Goal: Browse casually: Explore the website without a specific task or goal

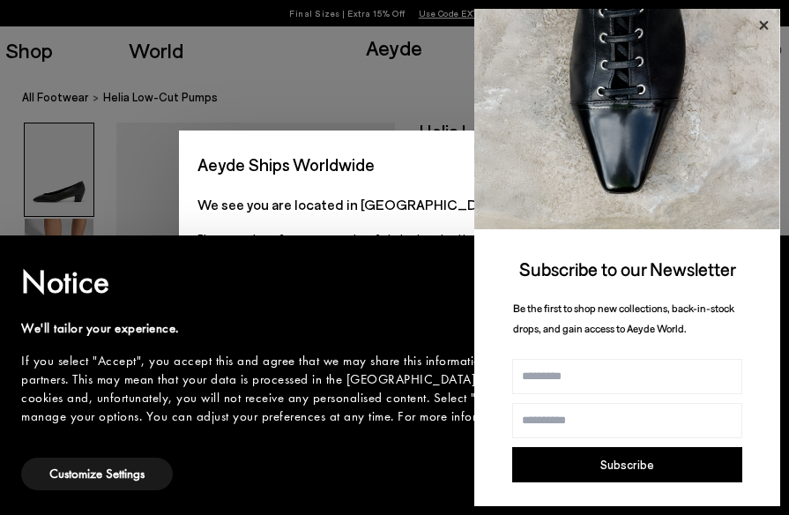
click at [759, 24] on icon at bounding box center [763, 25] width 23 height 23
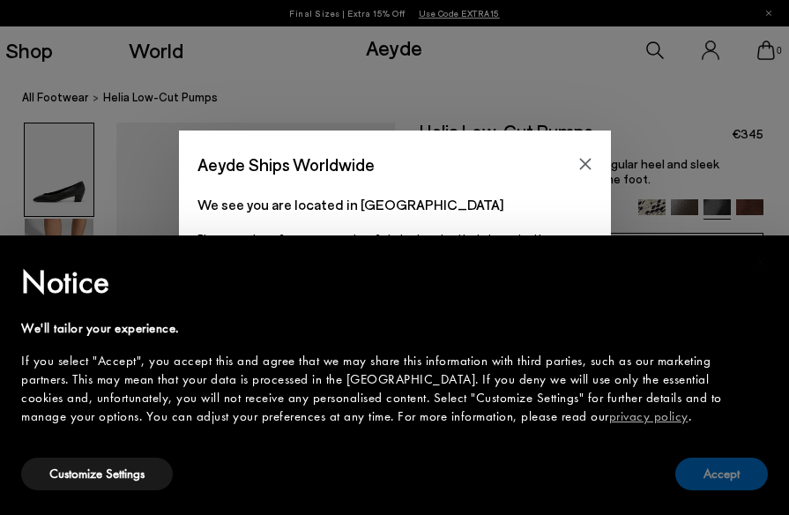
click at [689, 465] on button "Accept" at bounding box center [721, 474] width 93 height 33
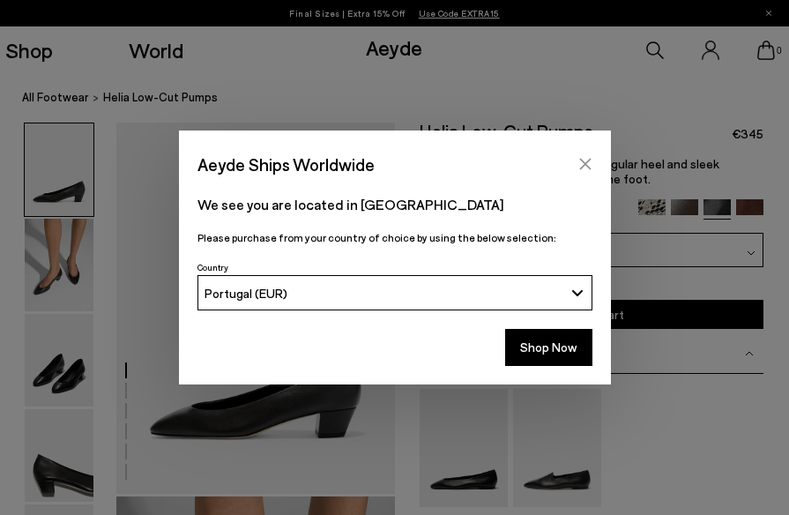
click at [586, 160] on icon "Close" at bounding box center [585, 164] width 14 height 14
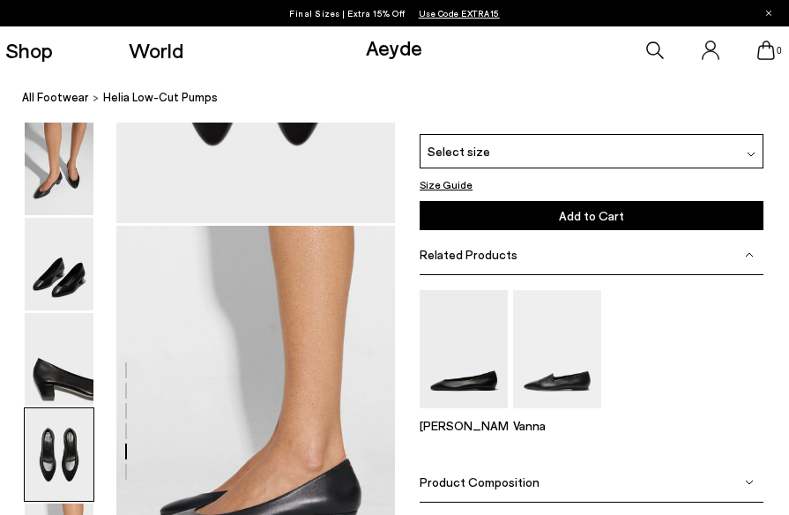
scroll to position [1812, 0]
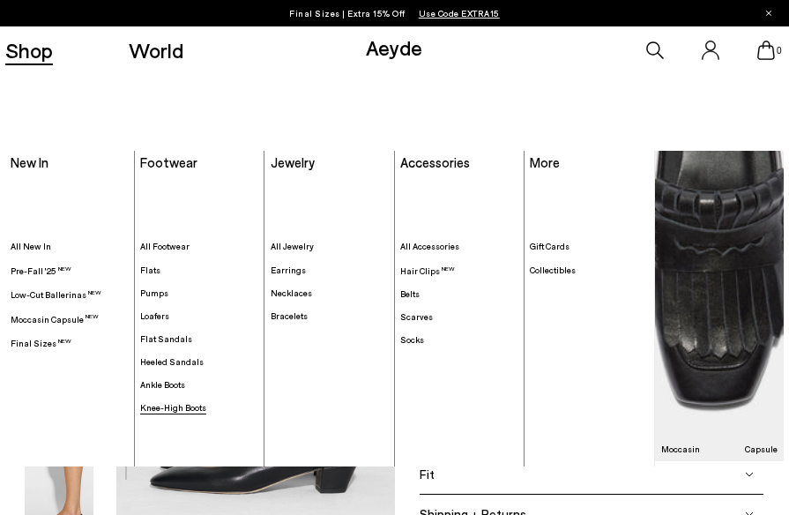
click at [187, 411] on span "Knee-High Boots" at bounding box center [173, 407] width 66 height 11
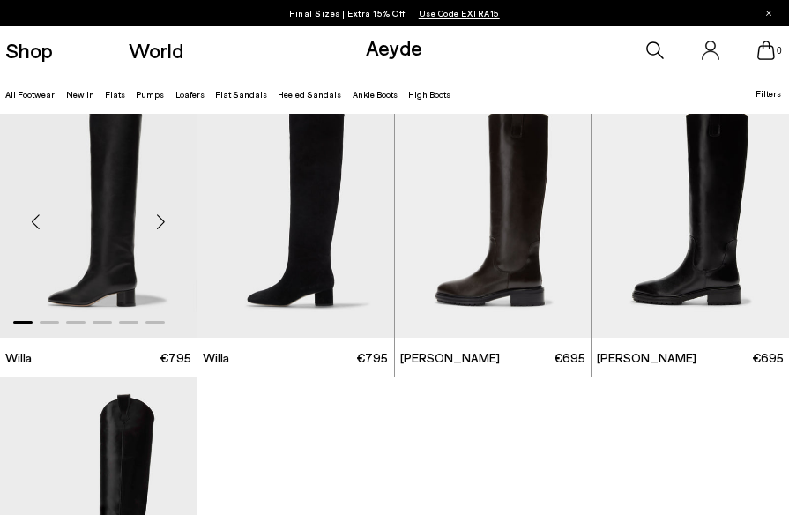
scroll to position [238, 0]
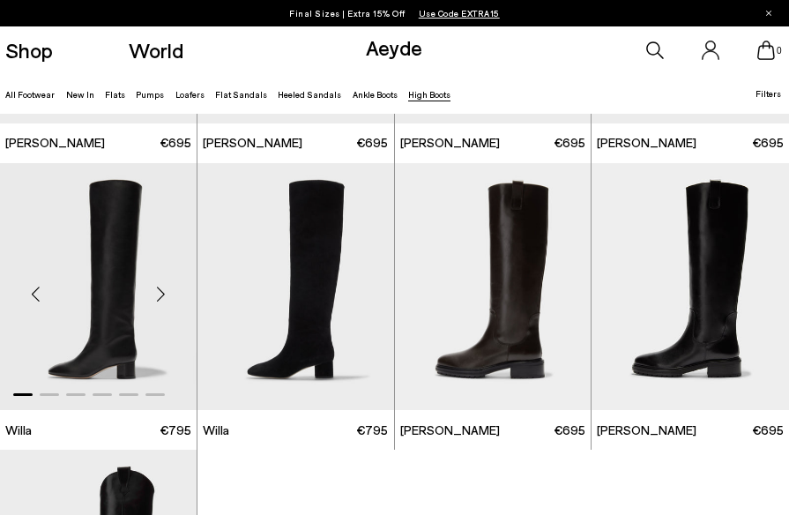
click at [160, 293] on div "Next slide" at bounding box center [161, 293] width 53 height 53
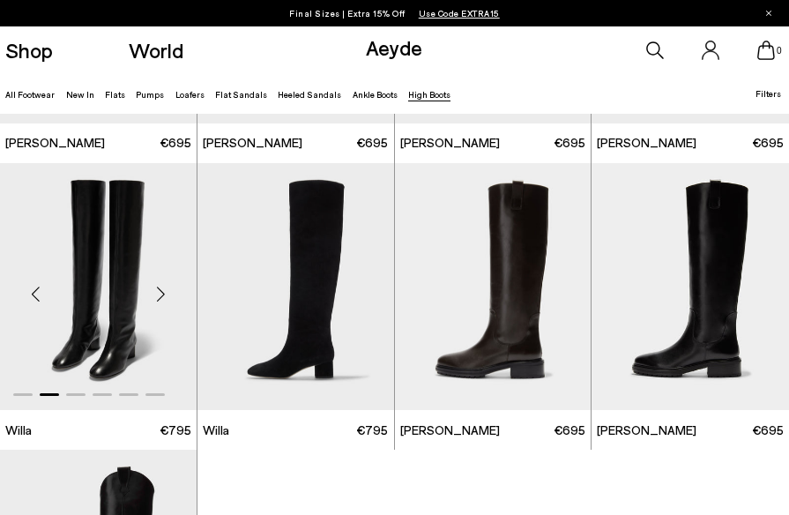
click at [161, 292] on div "Next slide" at bounding box center [161, 293] width 53 height 53
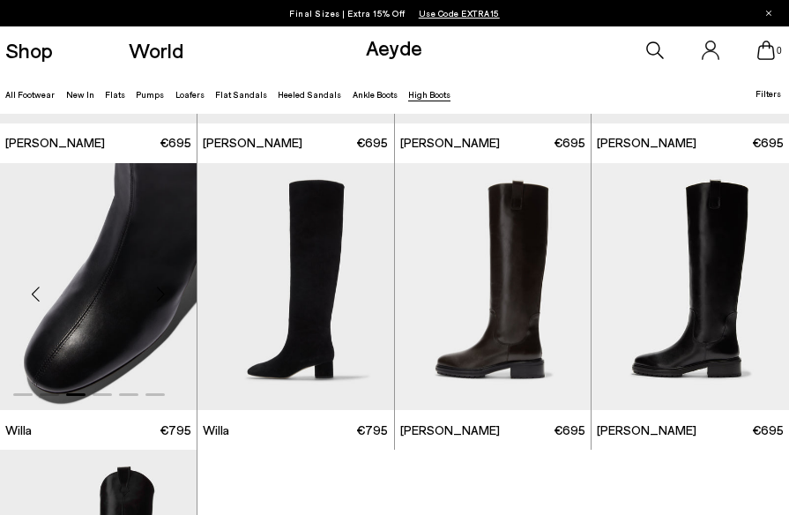
click at [162, 293] on div "Next slide" at bounding box center [161, 293] width 53 height 53
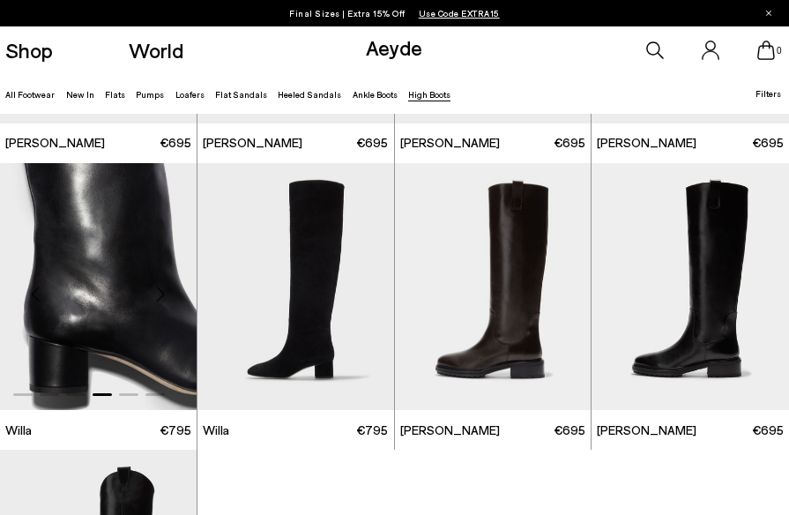
click at [162, 293] on div "Next slide" at bounding box center [161, 293] width 53 height 53
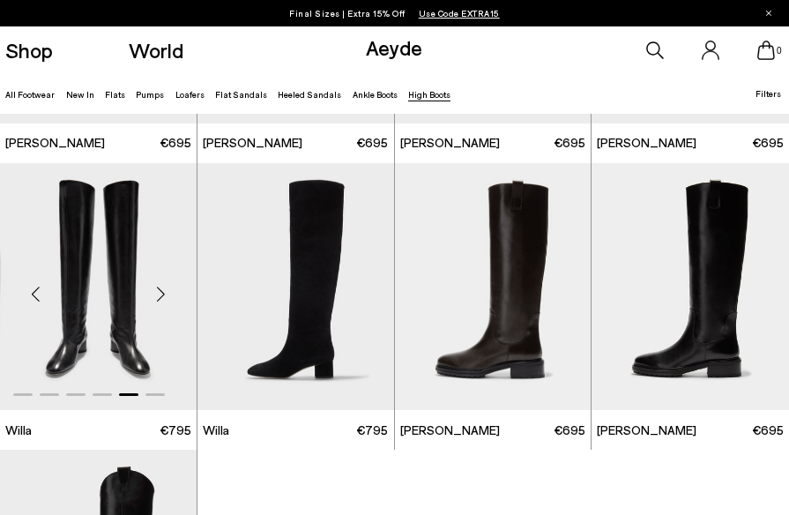
click at [162, 293] on div "Next slide" at bounding box center [161, 293] width 53 height 53
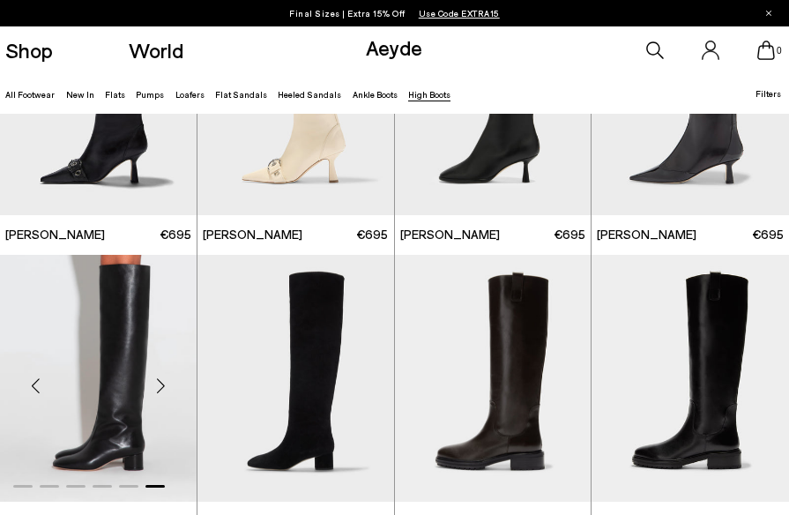
scroll to position [145, 0]
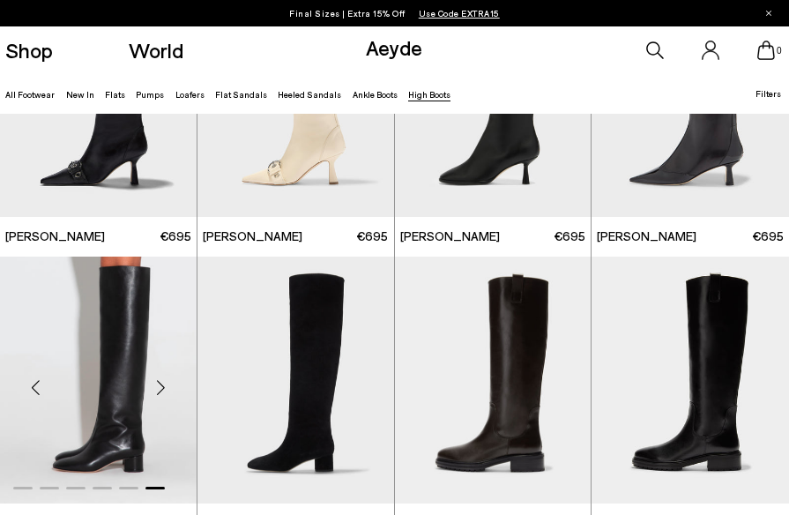
click at [134, 331] on img "6 / 6" at bounding box center [98, 381] width 197 height 248
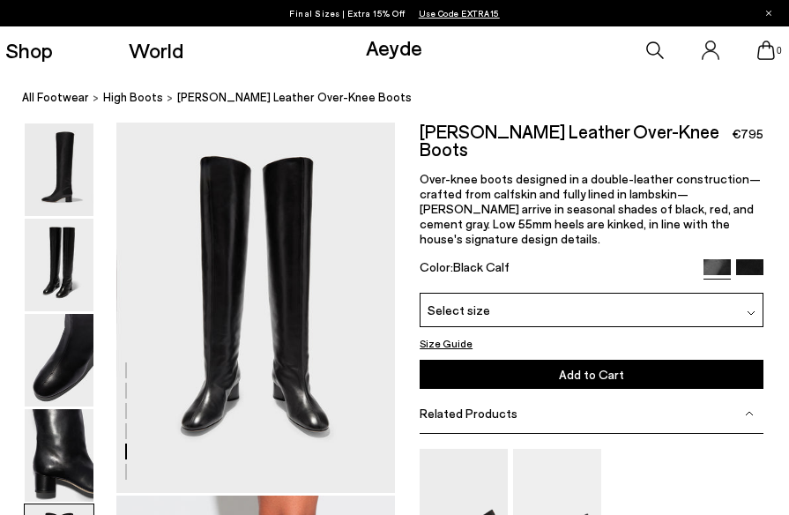
scroll to position [1496, 0]
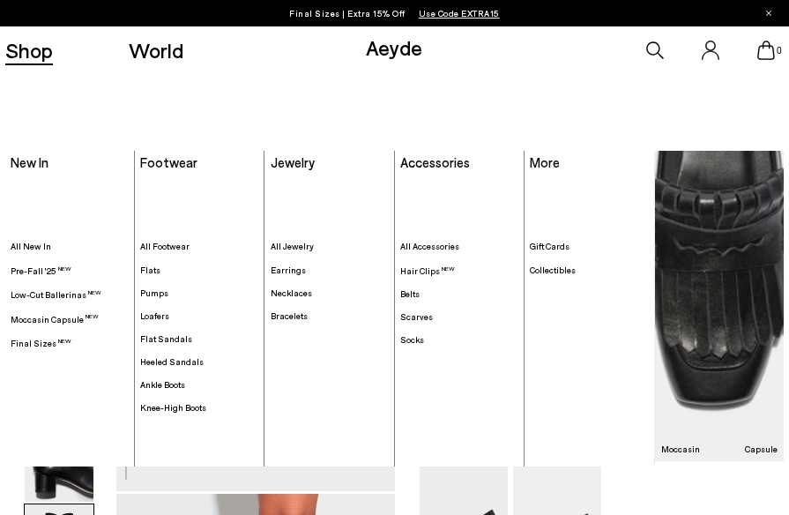
click at [31, 56] on link "Shop" at bounding box center [29, 50] width 48 height 21
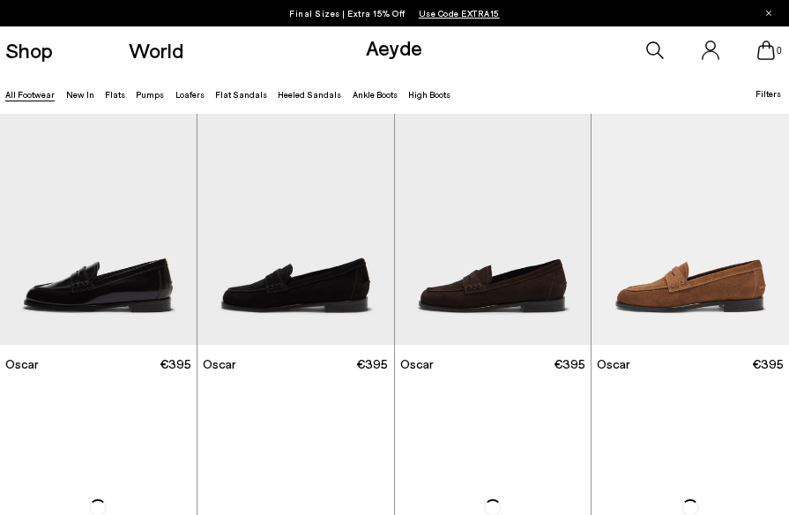
scroll to position [1733, 0]
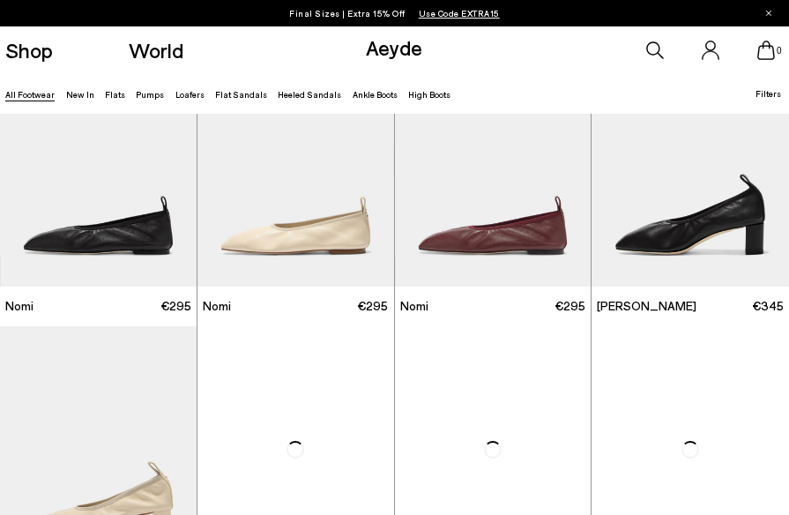
scroll to position [2654, 0]
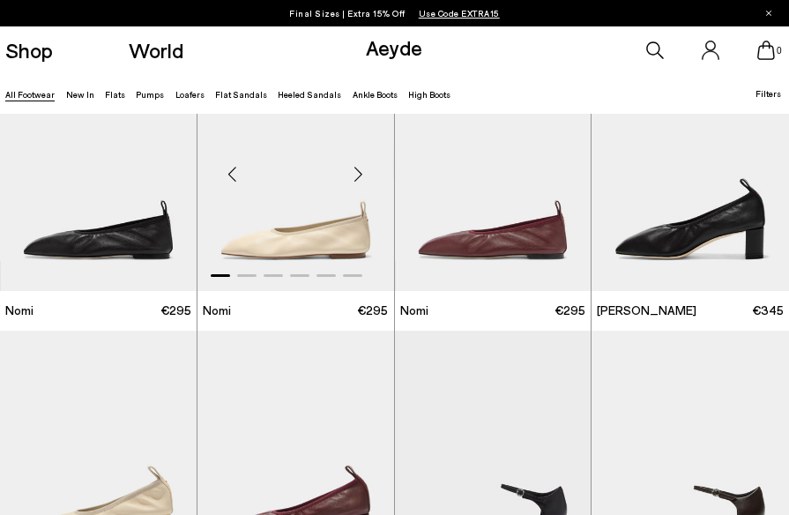
click at [358, 180] on div "Next slide" at bounding box center [358, 173] width 53 height 53
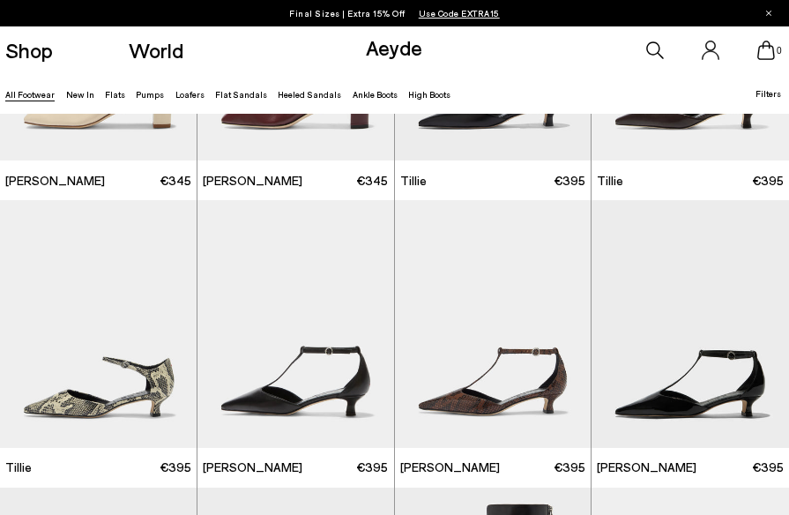
scroll to position [3079, 0]
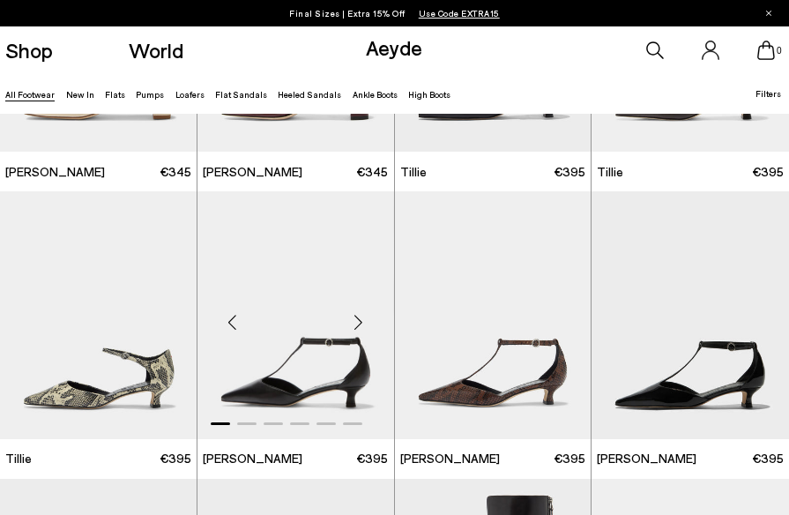
click at [361, 324] on div "Next slide" at bounding box center [358, 322] width 53 height 53
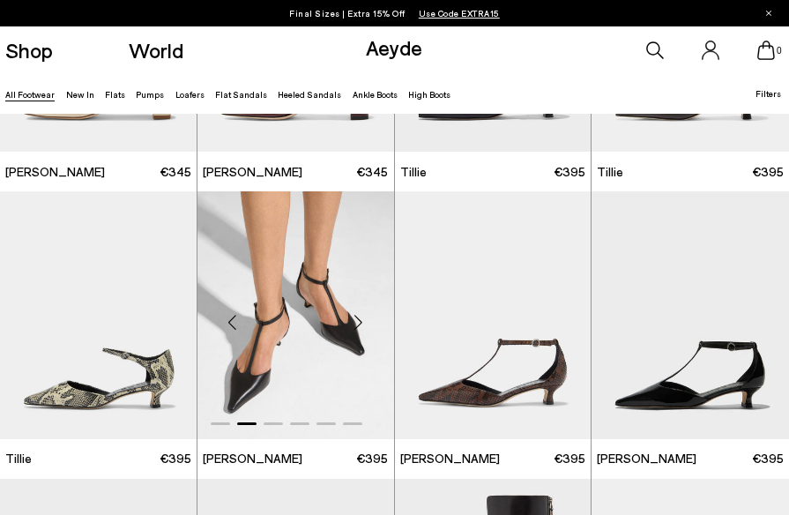
click at [358, 324] on div "Next slide" at bounding box center [358, 322] width 53 height 53
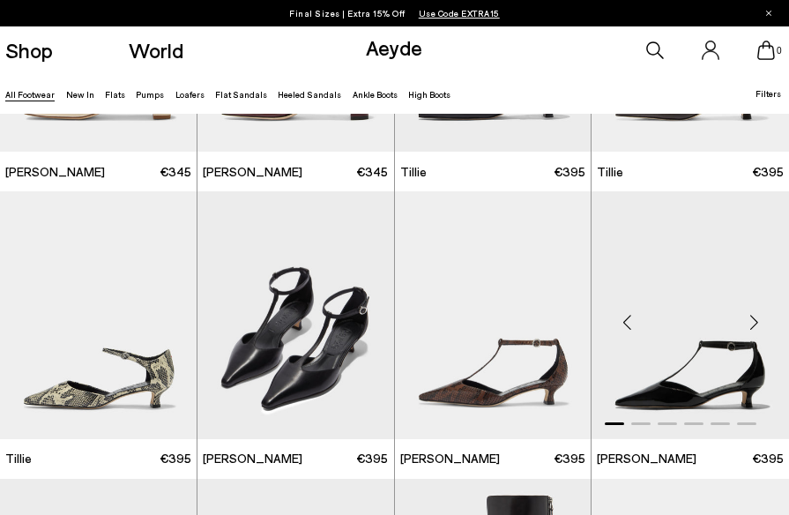
click at [750, 322] on div "Next slide" at bounding box center [753, 322] width 53 height 53
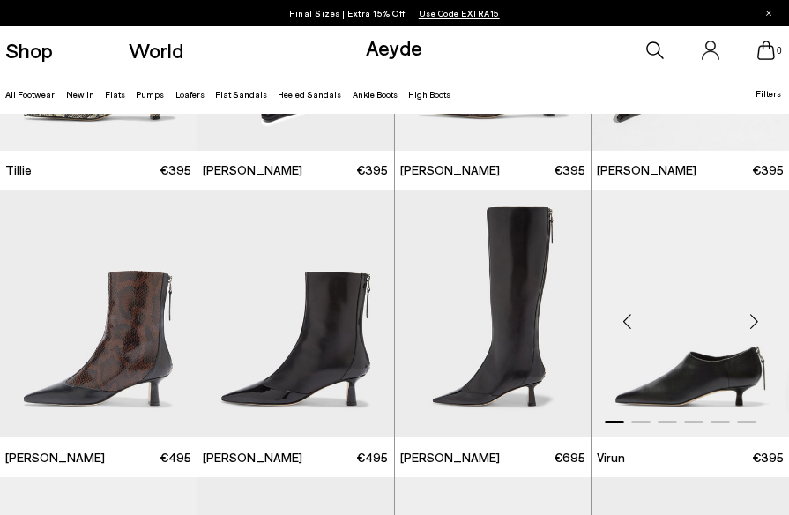
scroll to position [3366, 0]
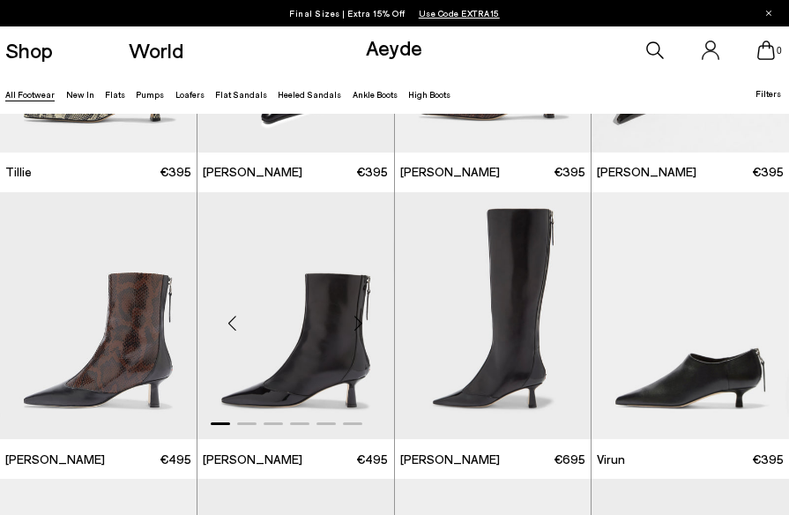
click at [366, 320] on div "Next slide" at bounding box center [358, 322] width 53 height 53
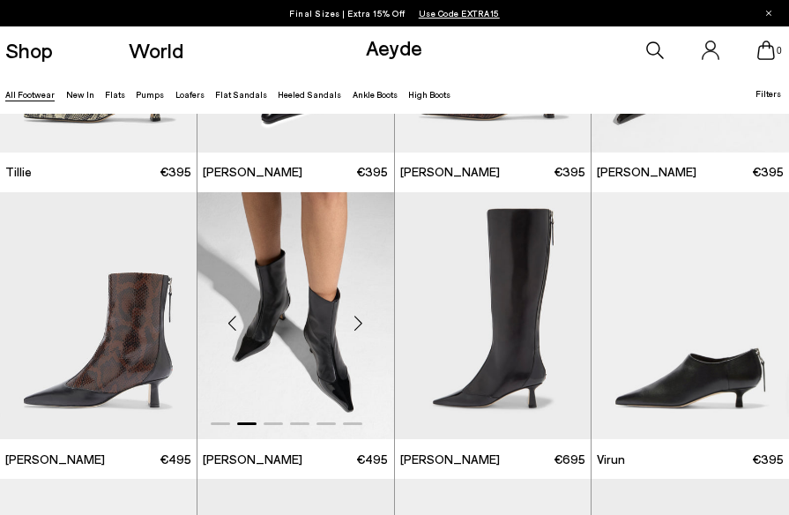
click at [364, 320] on div "Next slide" at bounding box center [358, 322] width 53 height 53
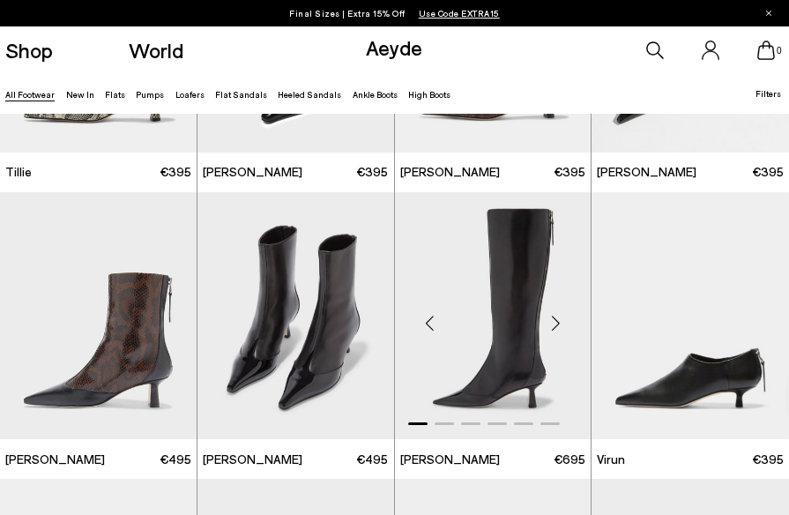
click at [557, 325] on div "Next slide" at bounding box center [555, 322] width 53 height 53
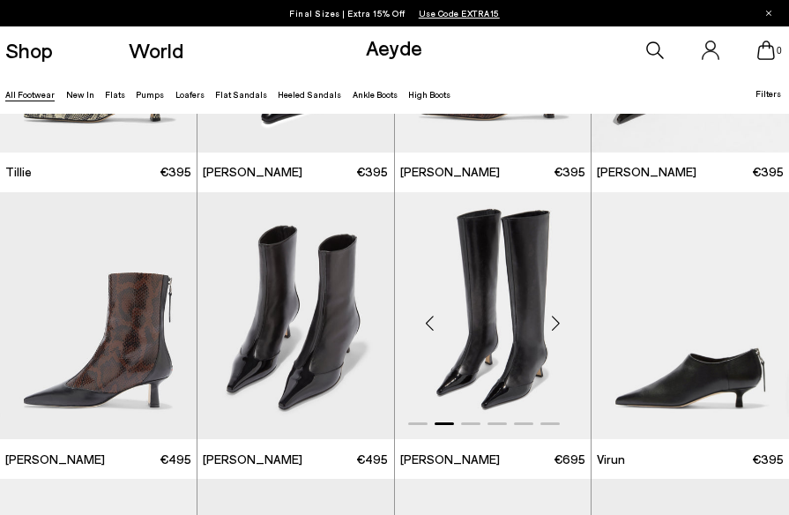
click at [557, 325] on div "Next slide" at bounding box center [555, 322] width 53 height 53
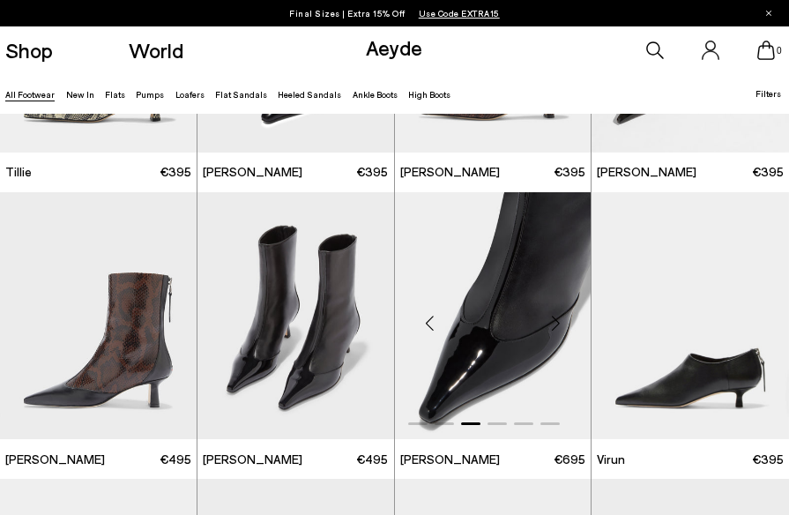
click at [558, 325] on div "Next slide" at bounding box center [555, 322] width 53 height 53
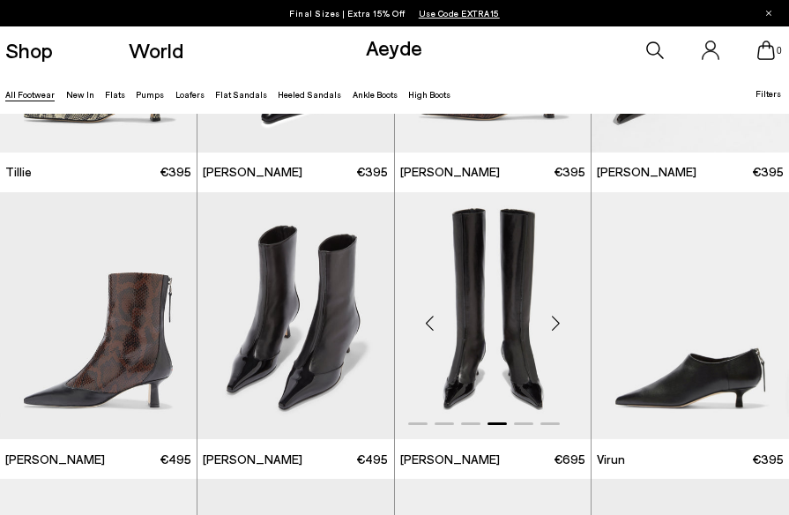
click at [558, 326] on div "Next slide" at bounding box center [555, 322] width 53 height 53
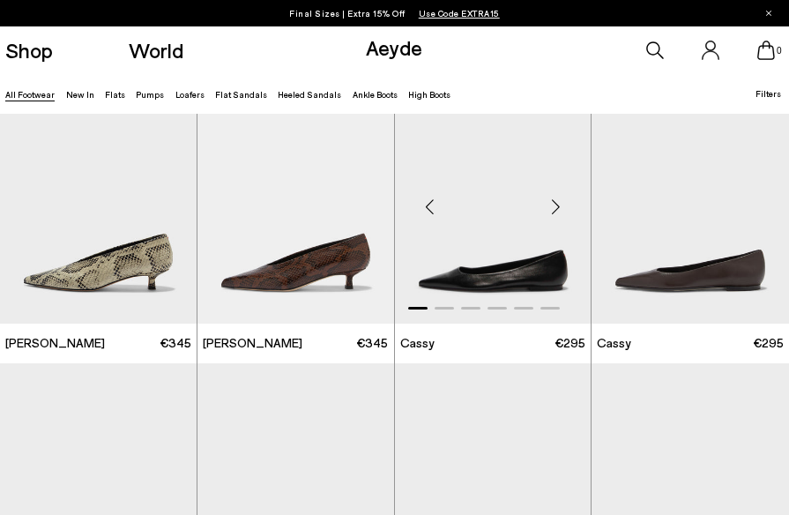
scroll to position [4122, 0]
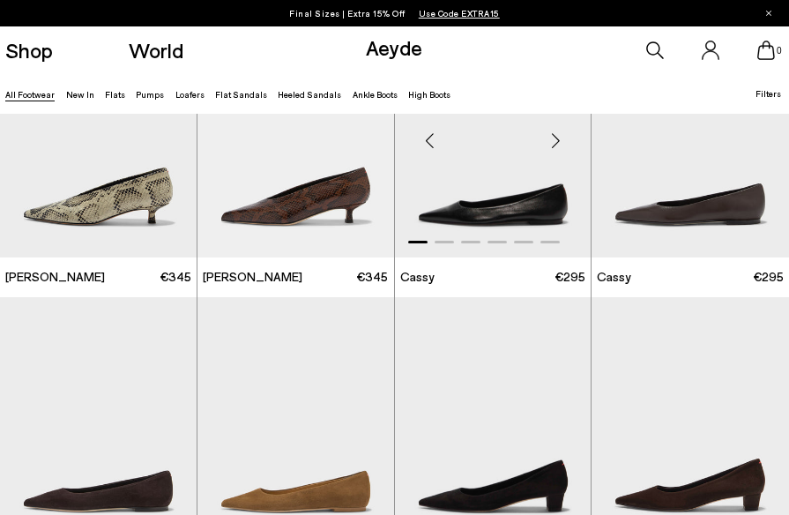
click at [560, 142] on div "Next slide" at bounding box center [555, 140] width 53 height 53
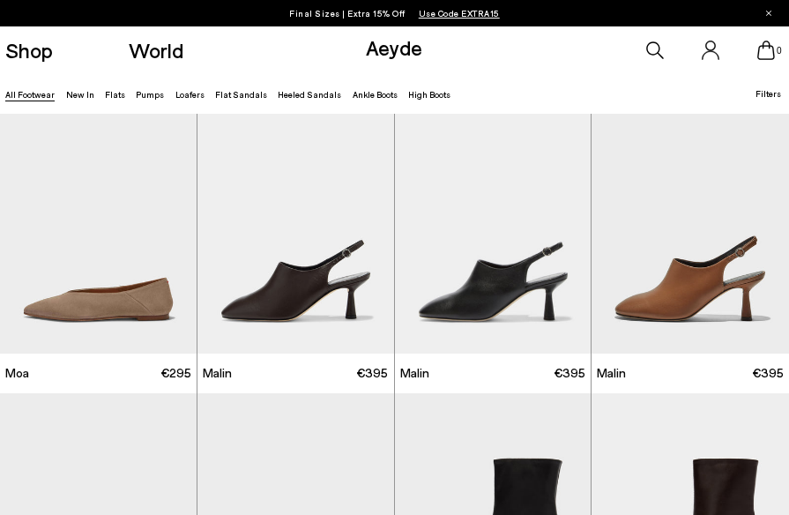
scroll to position [5800, 0]
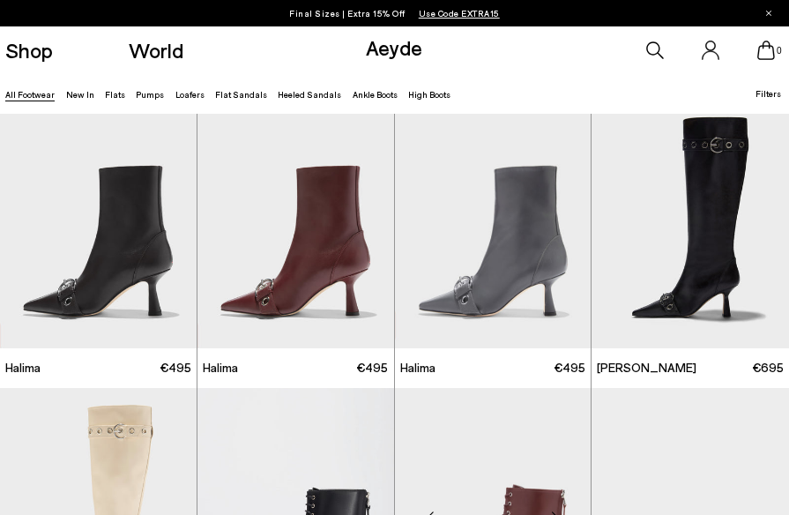
scroll to position [7219, 0]
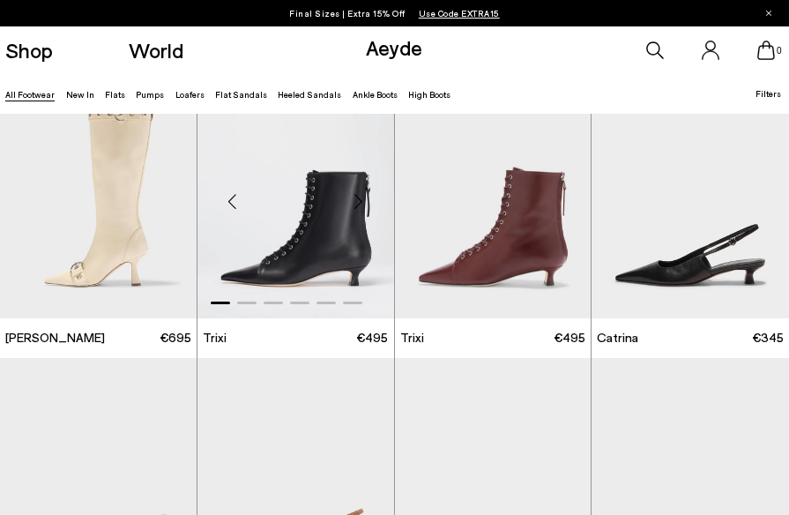
click at [360, 207] on div "Next slide" at bounding box center [358, 201] width 53 height 53
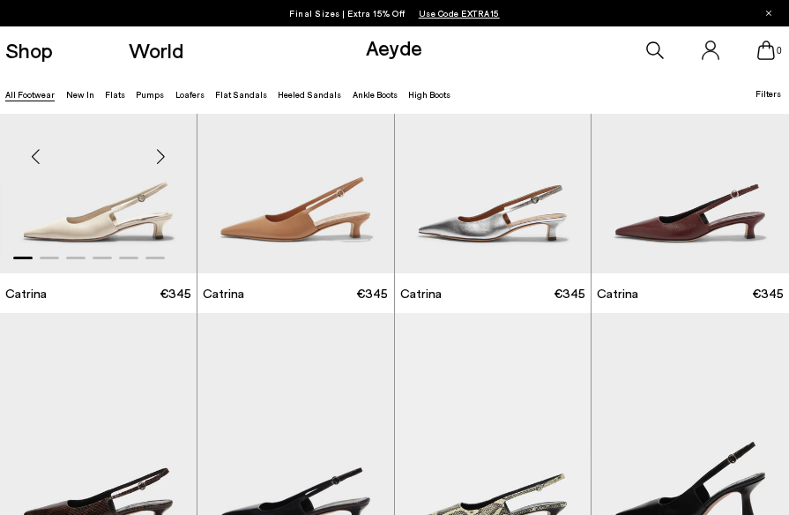
scroll to position [7421, 0]
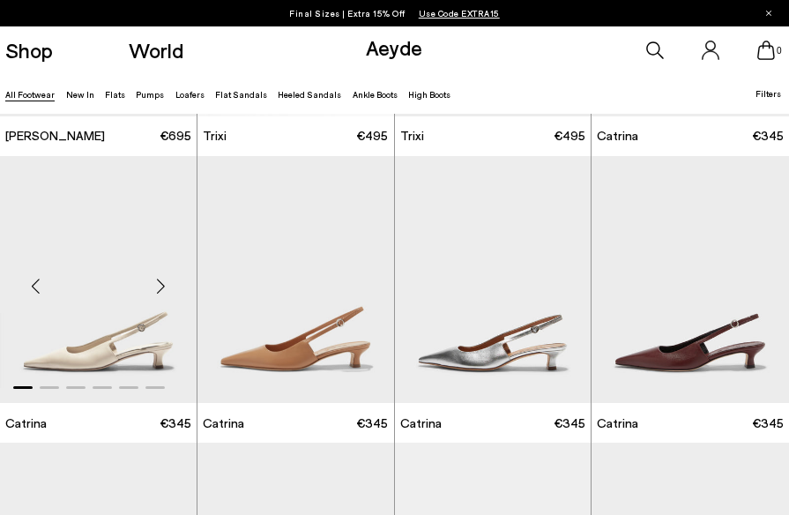
click at [160, 293] on div "Next slide" at bounding box center [161, 286] width 53 height 53
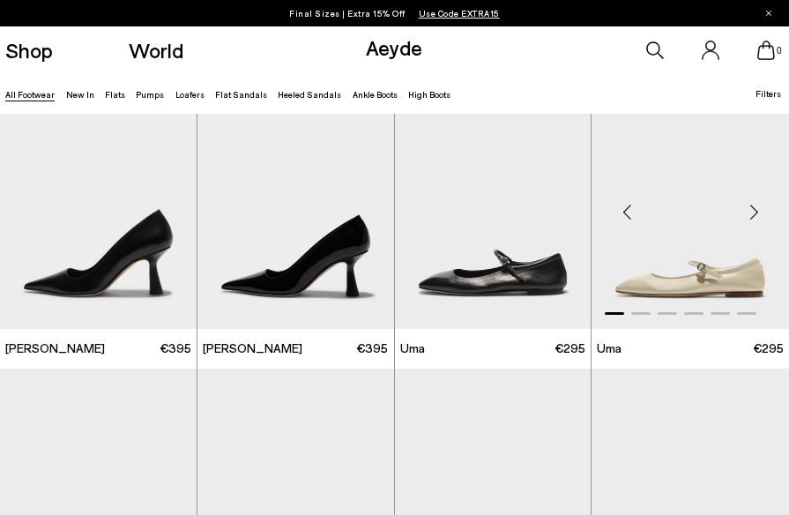
scroll to position [8363, 0]
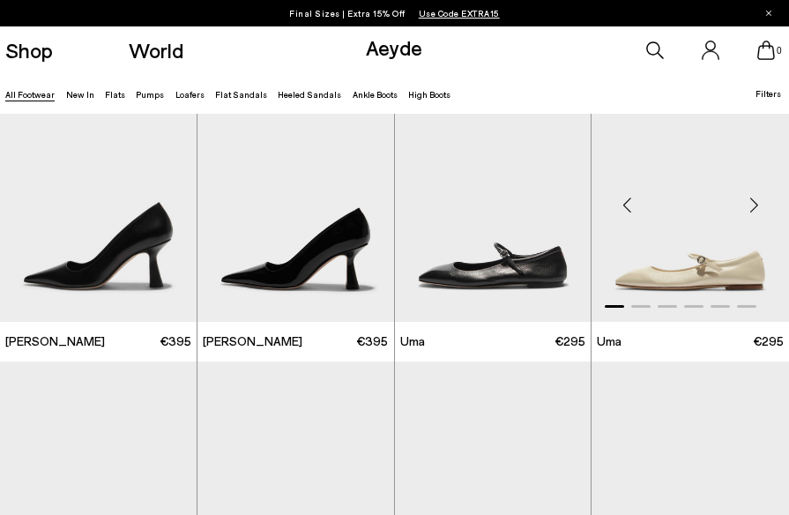
click at [754, 201] on div "Next slide" at bounding box center [753, 204] width 53 height 53
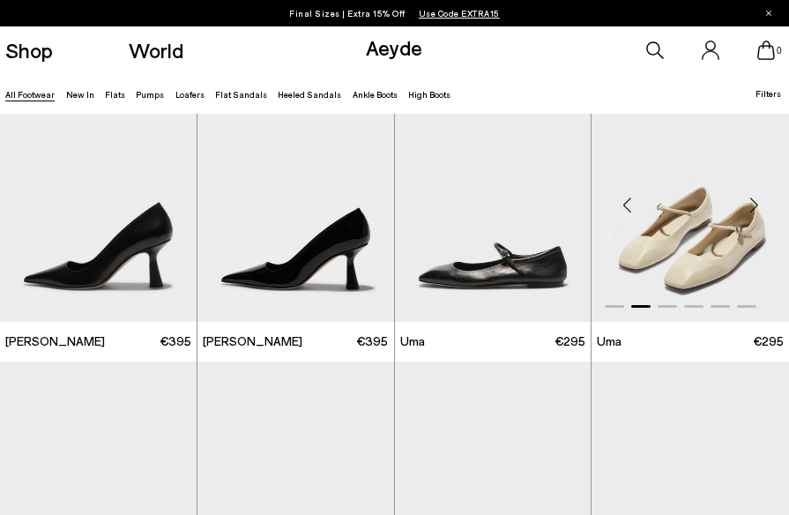
scroll to position [8685, 0]
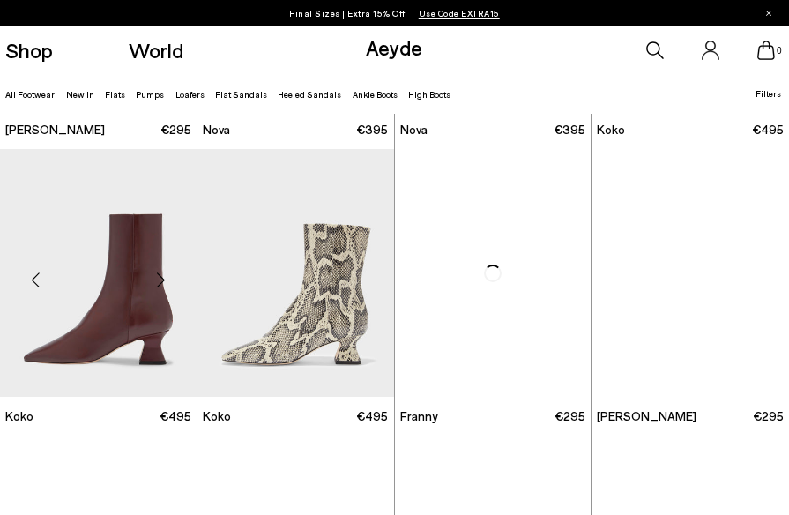
scroll to position [9439, 0]
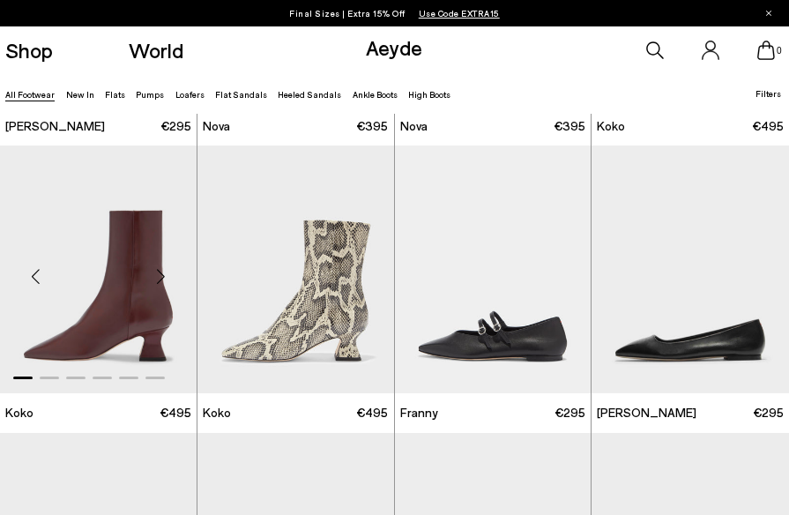
click at [159, 274] on div "Next slide" at bounding box center [161, 276] width 53 height 53
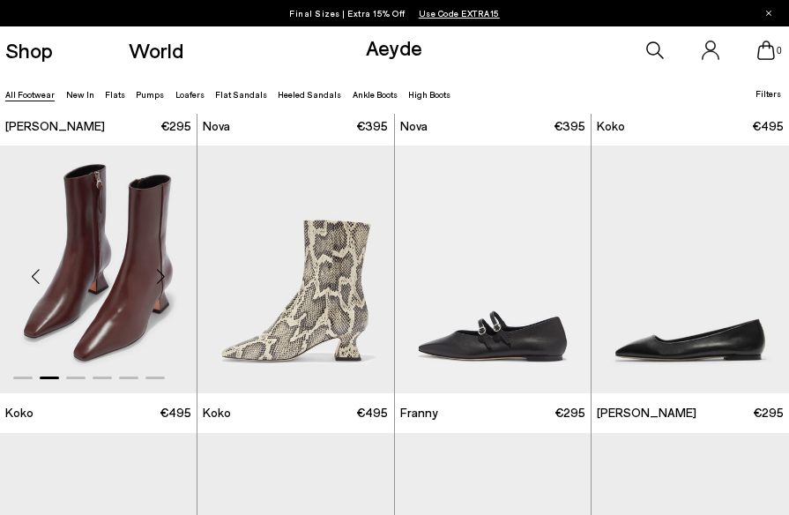
click at [156, 274] on div "Next slide" at bounding box center [161, 276] width 53 height 53
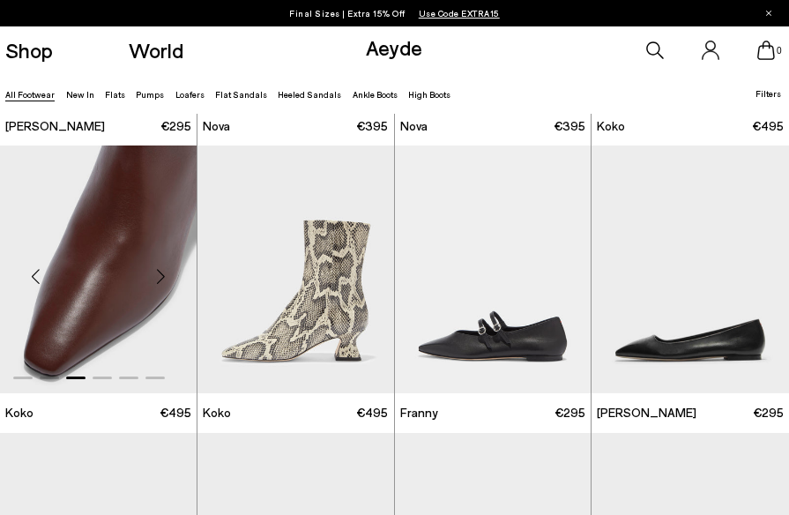
click at [157, 274] on div "Next slide" at bounding box center [161, 276] width 53 height 53
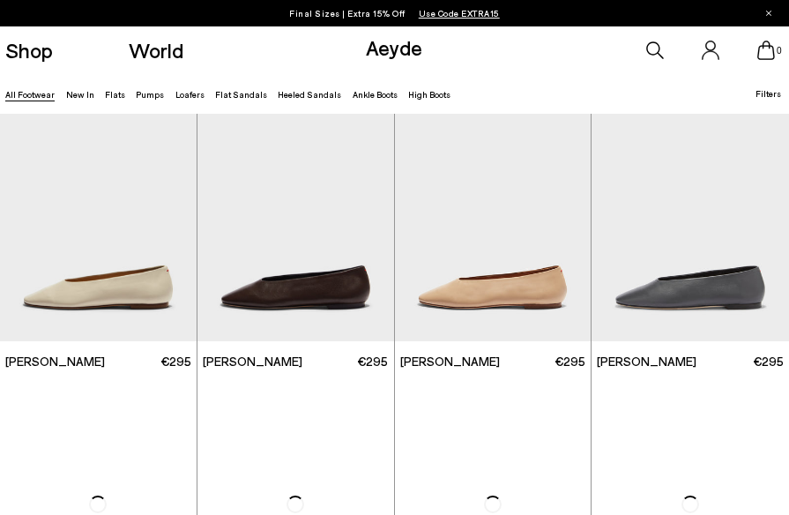
scroll to position [10879, 0]
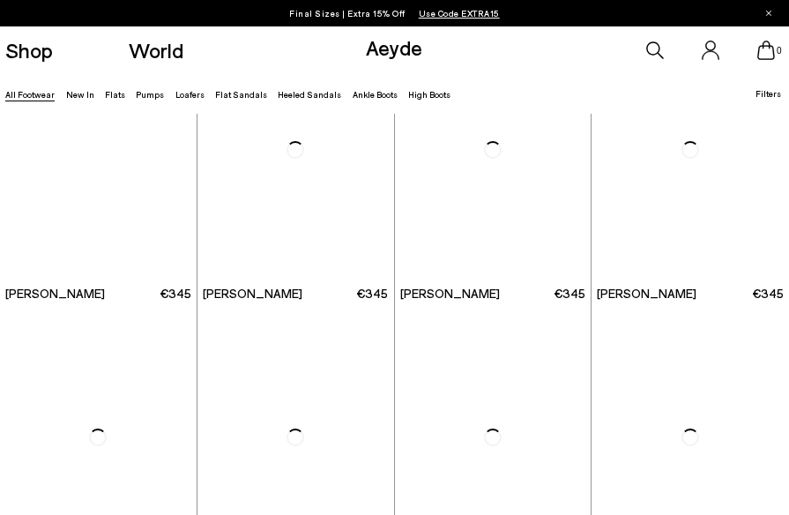
scroll to position [11482, 0]
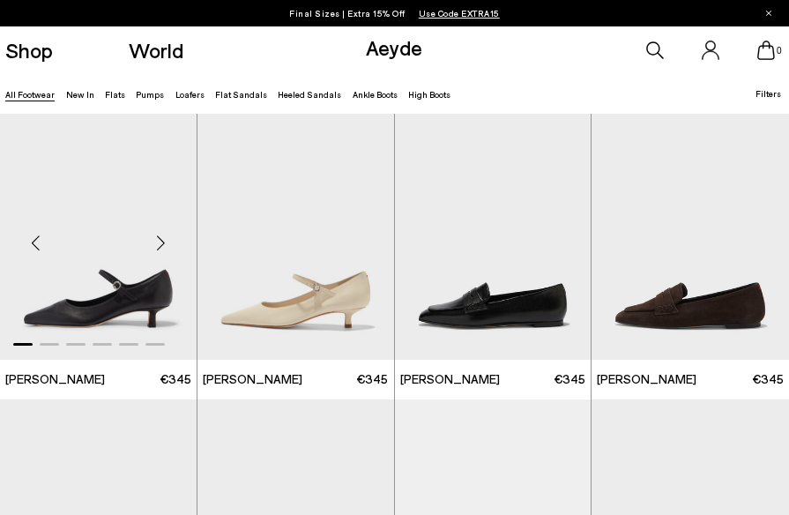
click at [162, 242] on div "Next slide" at bounding box center [161, 242] width 53 height 53
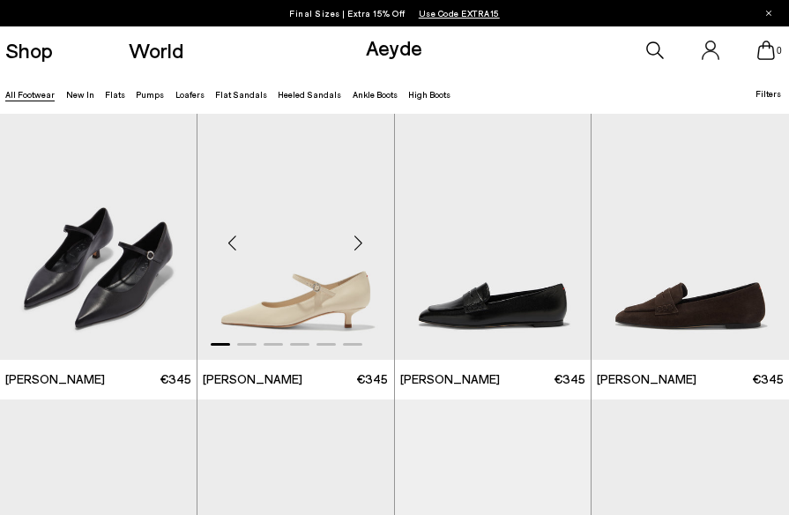
click at [360, 248] on div "Next slide" at bounding box center [358, 242] width 53 height 53
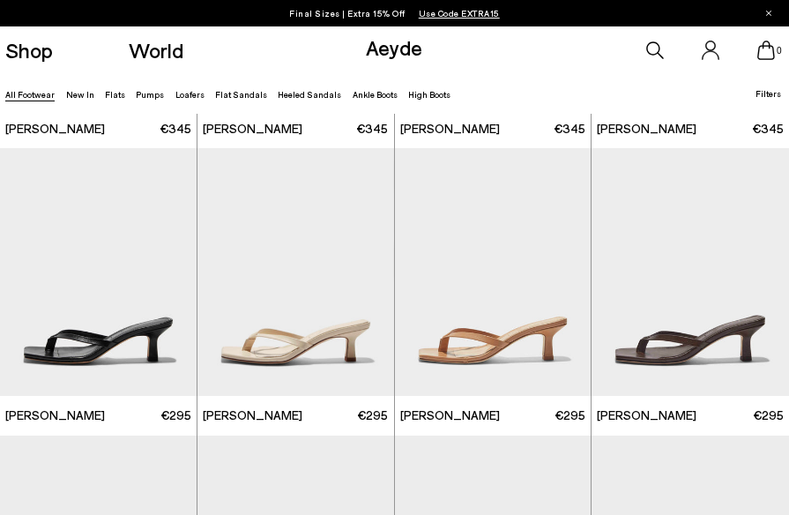
scroll to position [12745, 0]
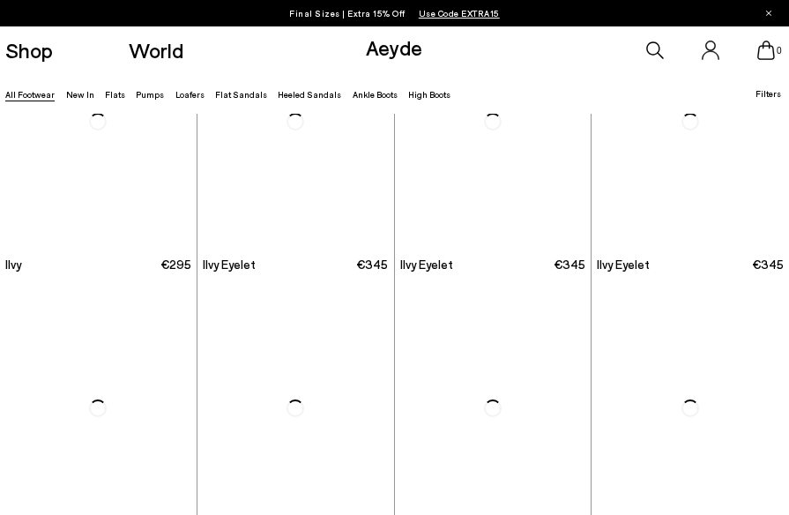
scroll to position [12328, 0]
